Goal: Information Seeking & Learning: Understand process/instructions

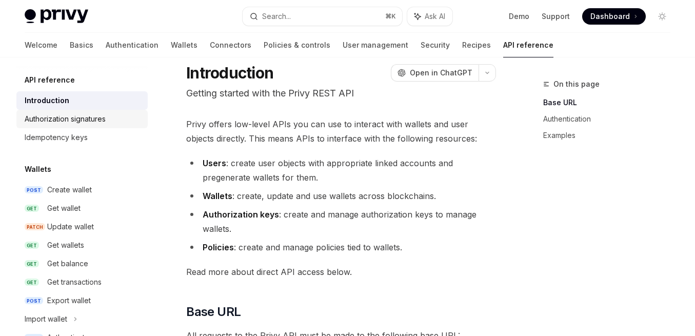
click at [64, 115] on div "Authorization signatures" at bounding box center [65, 119] width 81 height 12
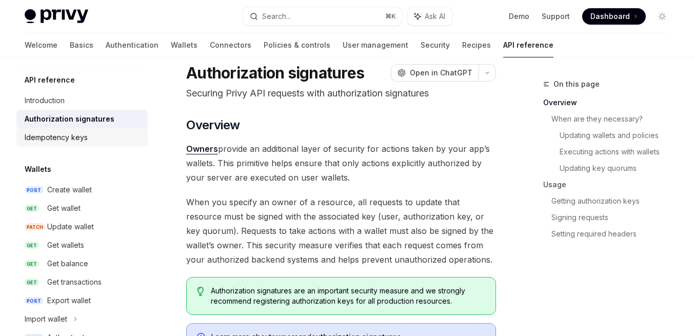
click at [59, 133] on div "Idempotency keys" at bounding box center [56, 137] width 63 height 12
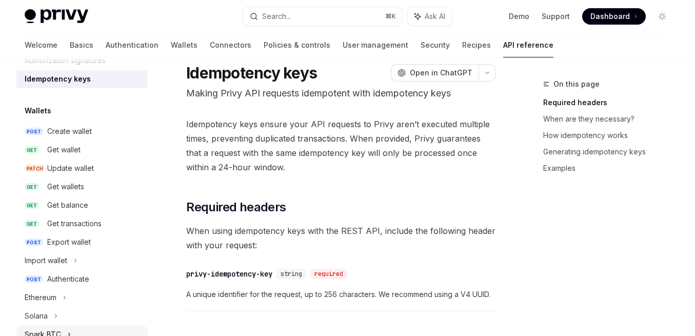
scroll to position [56, 0]
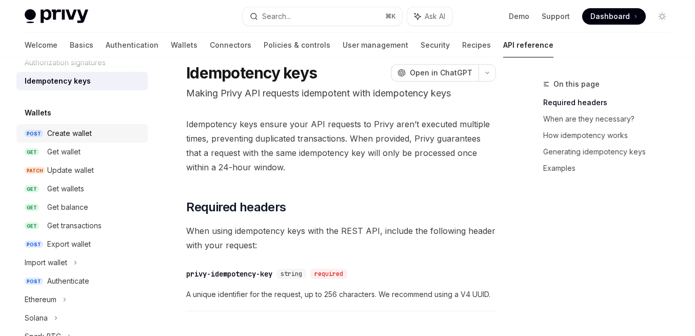
click at [66, 132] on div "Create wallet" at bounding box center [69, 133] width 45 height 12
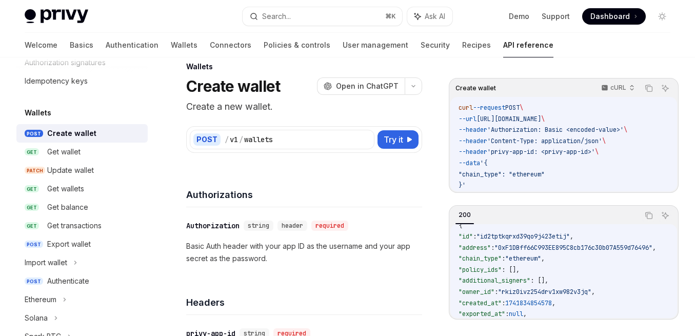
scroll to position [20, 0]
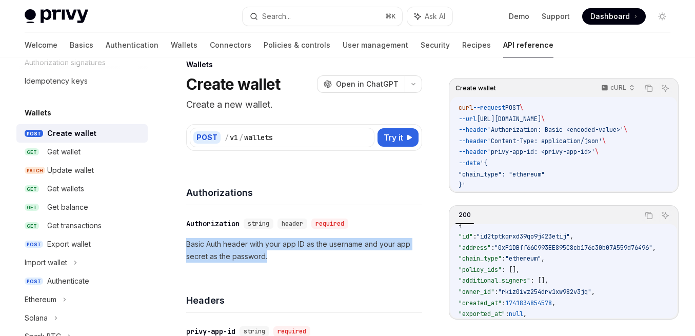
drag, startPoint x: 274, startPoint y: 257, endPoint x: 174, endPoint y: 248, distance: 99.4
click at [168, 226] on div at bounding box center [168, 226] width 0 height 0
click at [232, 258] on p "Basic Auth header with your app ID as the username and your app secret as the p…" at bounding box center [304, 250] width 236 height 25
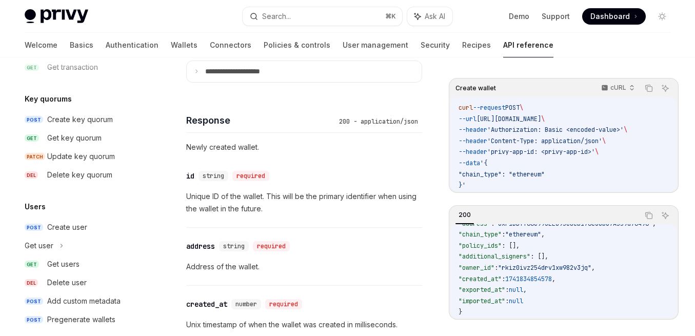
scroll to position [716, 0]
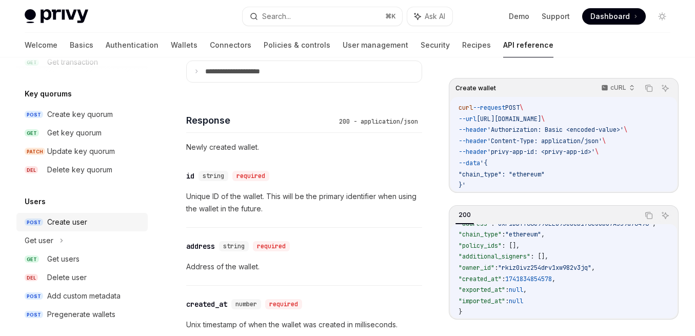
click at [67, 225] on div "Create user" at bounding box center [67, 222] width 40 height 12
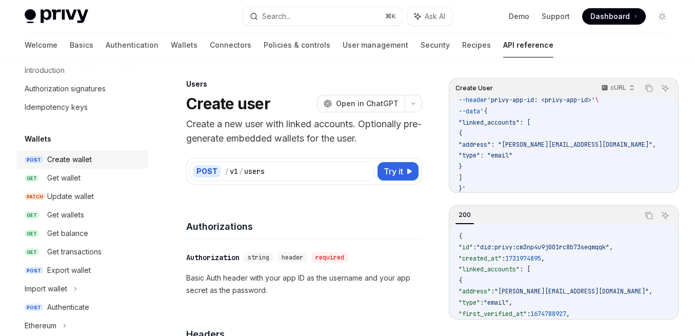
click at [83, 161] on div "Create wallet" at bounding box center [69, 159] width 45 height 12
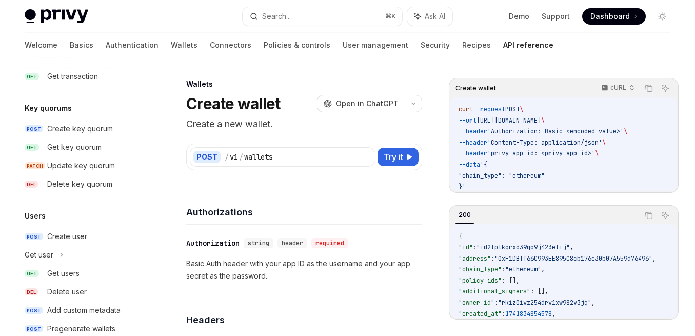
scroll to position [724, 0]
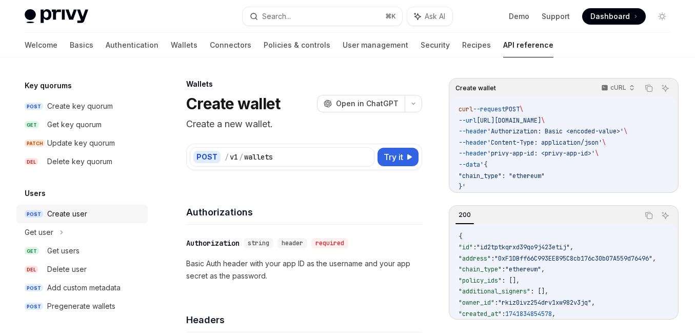
click at [77, 213] on div "Create user" at bounding box center [67, 214] width 40 height 12
type textarea "*"
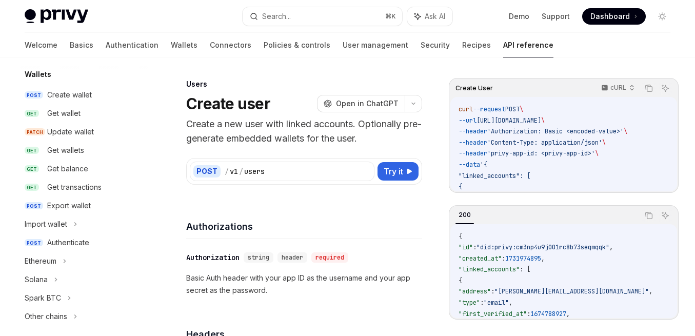
scroll to position [94, 0]
